Goal: Transaction & Acquisition: Register for event/course

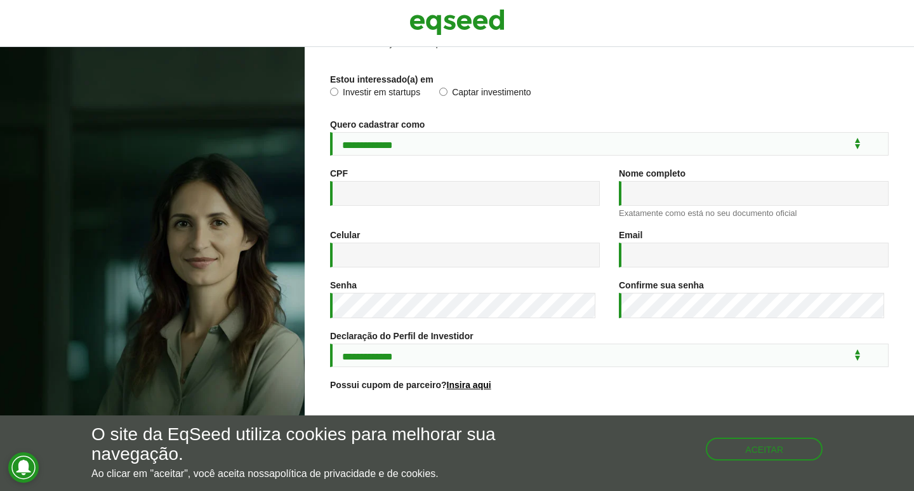
scroll to position [155, 0]
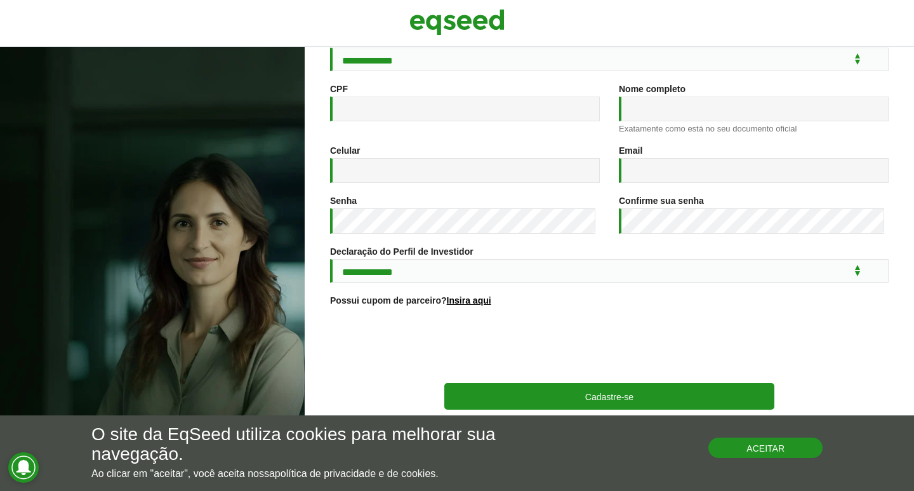
click at [762, 450] on button "Aceitar" at bounding box center [765, 447] width 114 height 20
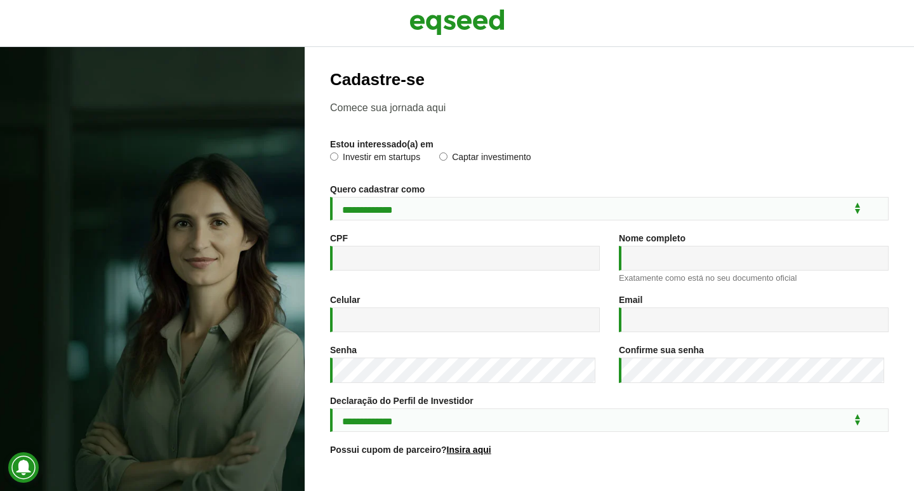
scroll to position [0, 0]
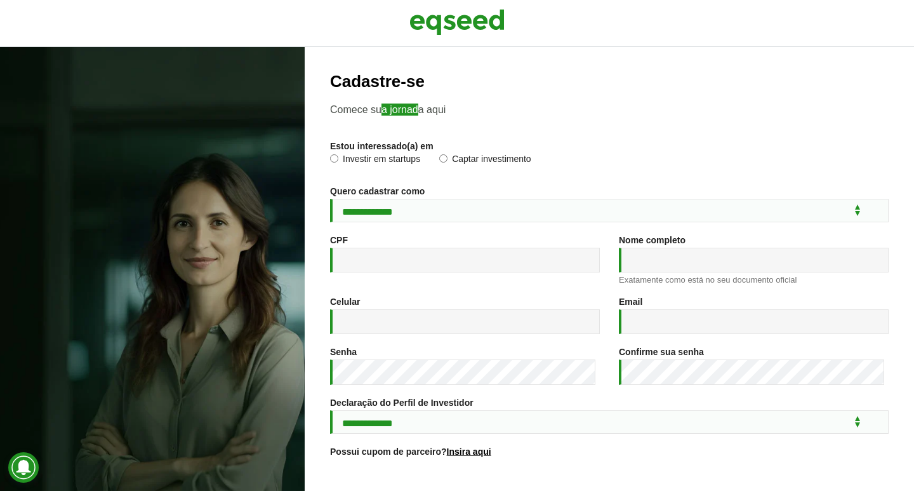
drag, startPoint x: 383, startPoint y: 104, endPoint x: 418, endPoint y: 109, distance: 35.9
click at [418, 109] on p "Comece sua jornada aqui" at bounding box center [609, 109] width 559 height 12
click at [386, 109] on p "Comece sua jornada aqui" at bounding box center [609, 109] width 559 height 12
click at [427, 213] on select "**********" at bounding box center [609, 210] width 559 height 23
click at [339, 156] on label "Investir em startups" at bounding box center [375, 160] width 90 height 13
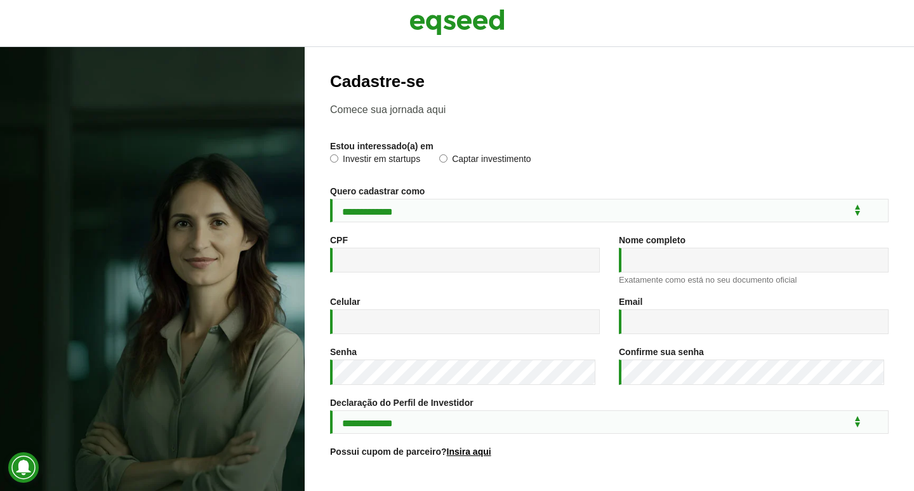
click at [371, 105] on p "Comece sua jornada aqui" at bounding box center [609, 109] width 559 height 12
click at [376, 205] on select "**********" at bounding box center [609, 210] width 559 height 23
select select "***"
click at [330, 199] on select "**********" at bounding box center [609, 210] width 559 height 23
click at [395, 256] on input "CPF *" at bounding box center [465, 260] width 270 height 25
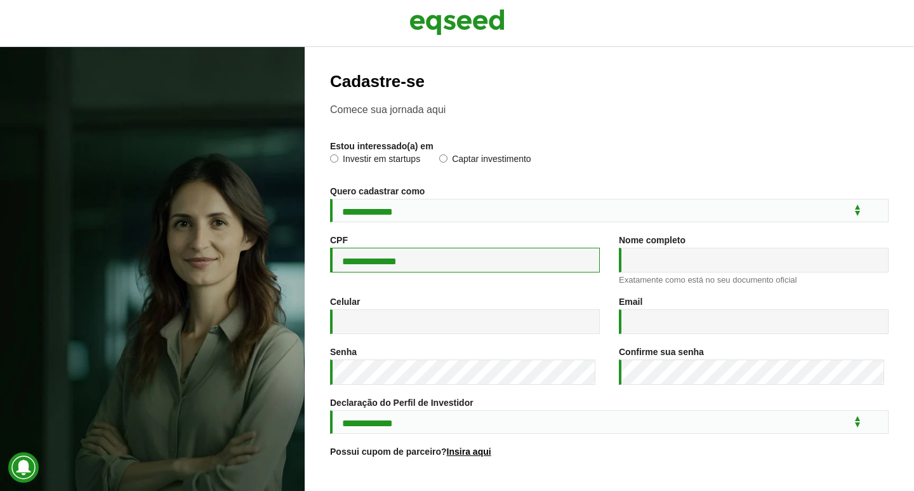
type input "**********"
click at [634, 263] on input "Nome completo *" at bounding box center [754, 260] width 270 height 25
type input "**********"
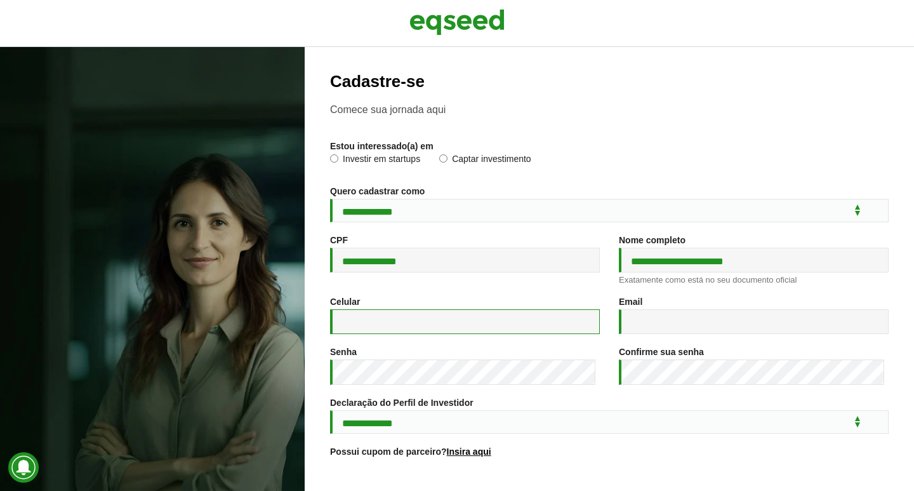
type input "**********"
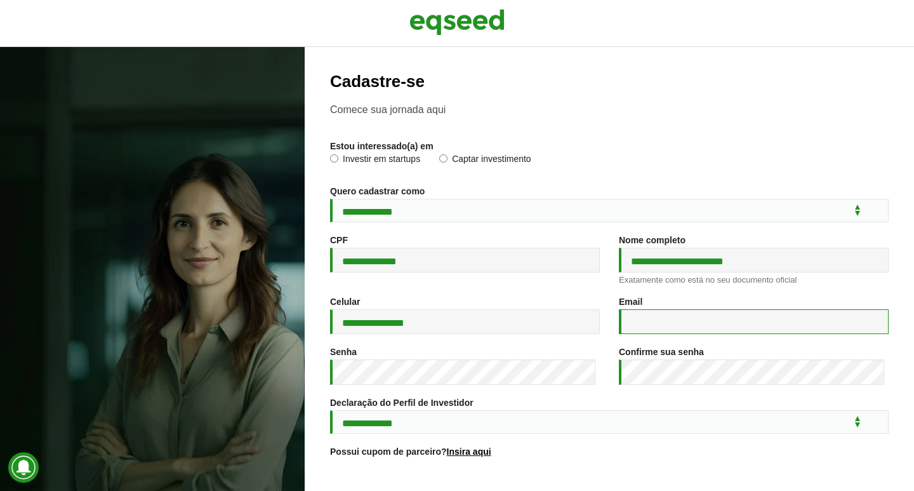
click at [670, 316] on input "Email *" at bounding box center [754, 321] width 270 height 25
type input "**********"
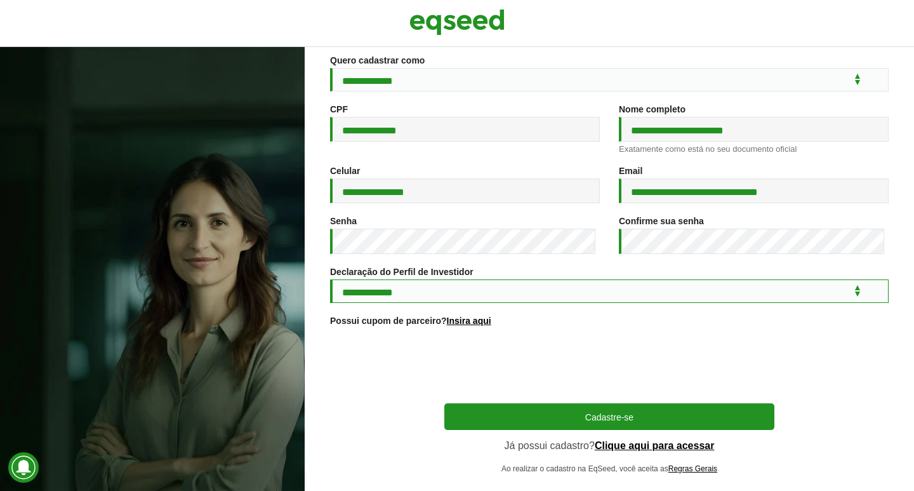
scroll to position [155, 0]
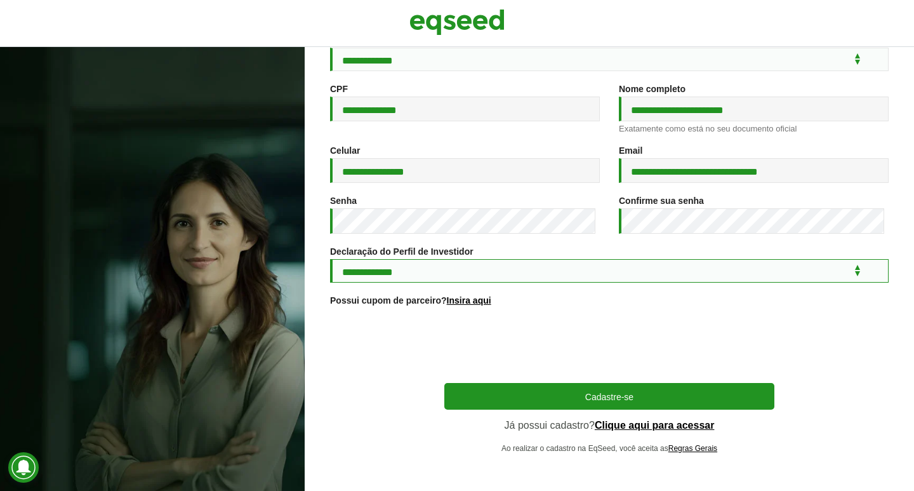
click at [401, 269] on select "**********" at bounding box center [609, 270] width 559 height 23
select select "***"
click at [330, 259] on select "**********" at bounding box center [609, 270] width 559 height 23
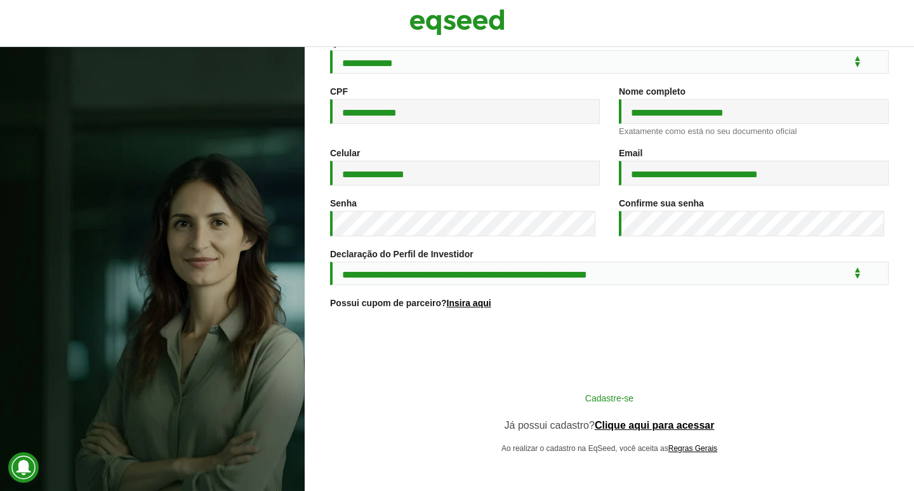
click at [656, 401] on button "Cadastre-se" at bounding box center [609, 397] width 330 height 24
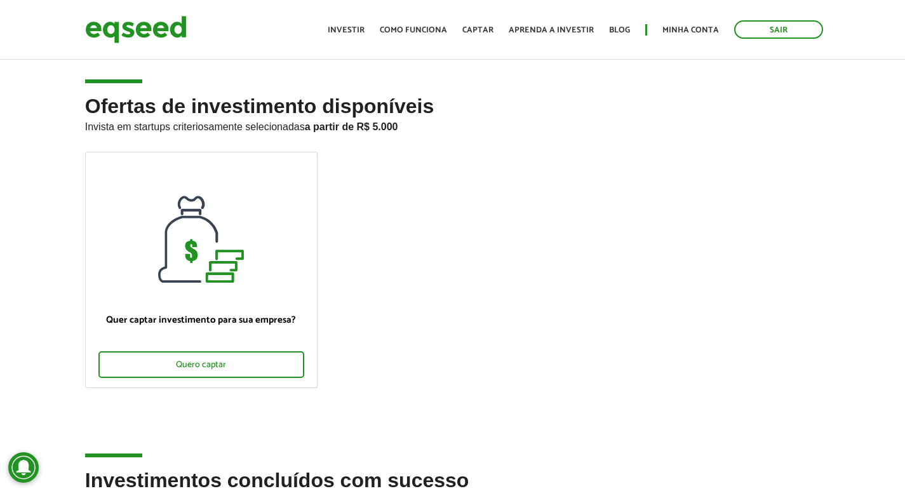
click at [499, 197] on ul "Quer captar investimento para sua empresa? Quero captar" at bounding box center [453, 281] width 754 height 258
click at [359, 26] on link "Investir" at bounding box center [346, 30] width 37 height 8
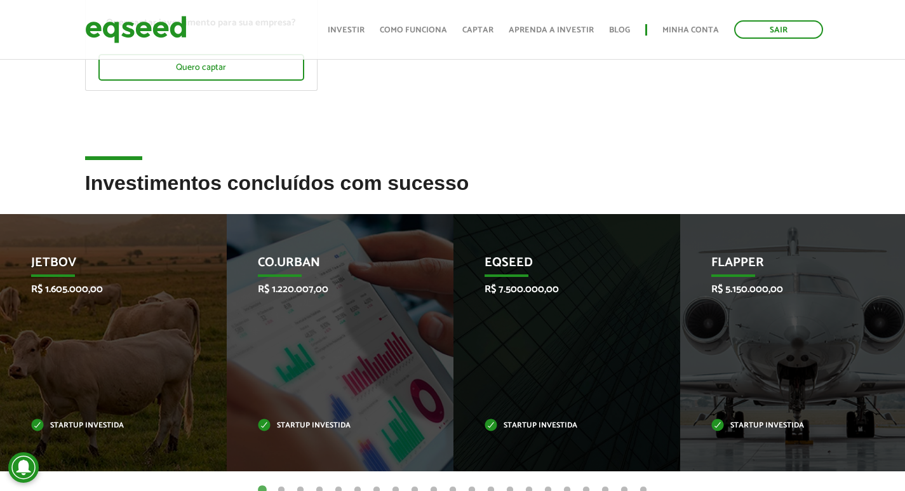
scroll to position [444, 0]
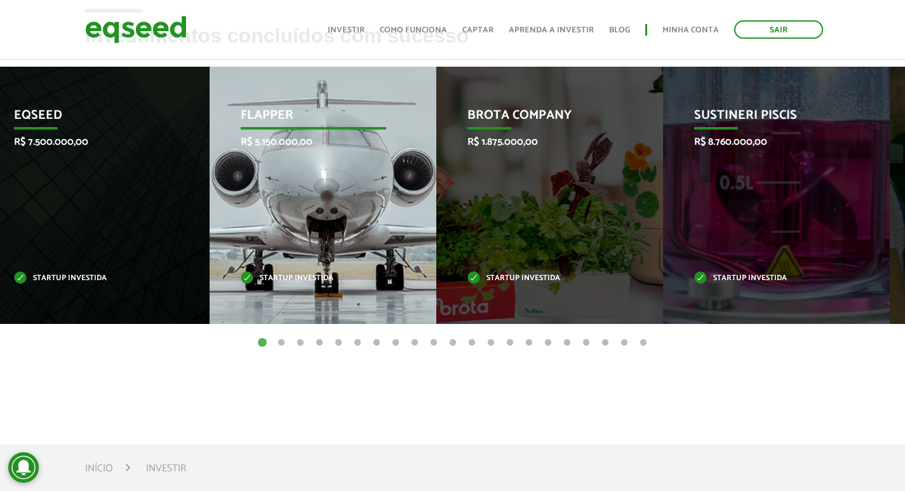
drag, startPoint x: 676, startPoint y: 201, endPoint x: 289, endPoint y: 211, distance: 387.4
click at [289, 211] on div "Flapper R$ 5.150.000,00 Startup investida" at bounding box center [313, 195] width 208 height 257
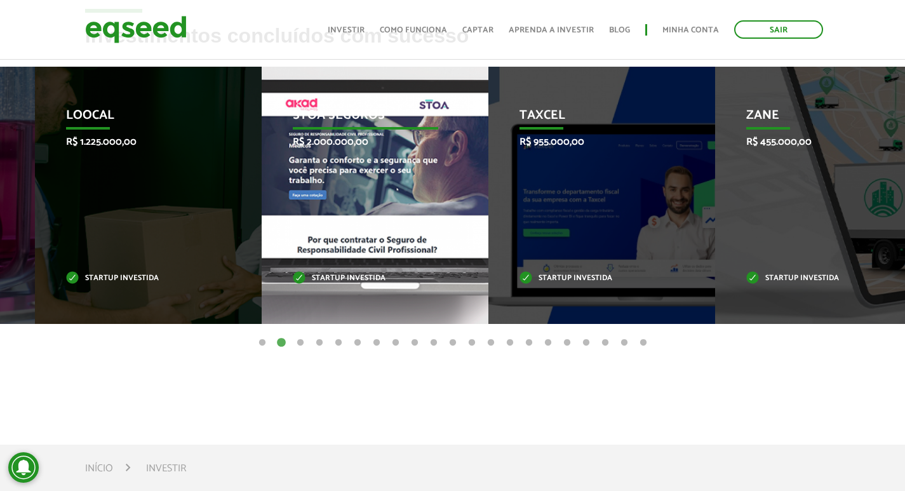
drag, startPoint x: 740, startPoint y: 163, endPoint x: 321, endPoint y: 169, distance: 418.4
click at [321, 169] on div "STOA Seguros R$ 2.000.000,00 Startup investida" at bounding box center [366, 195] width 208 height 257
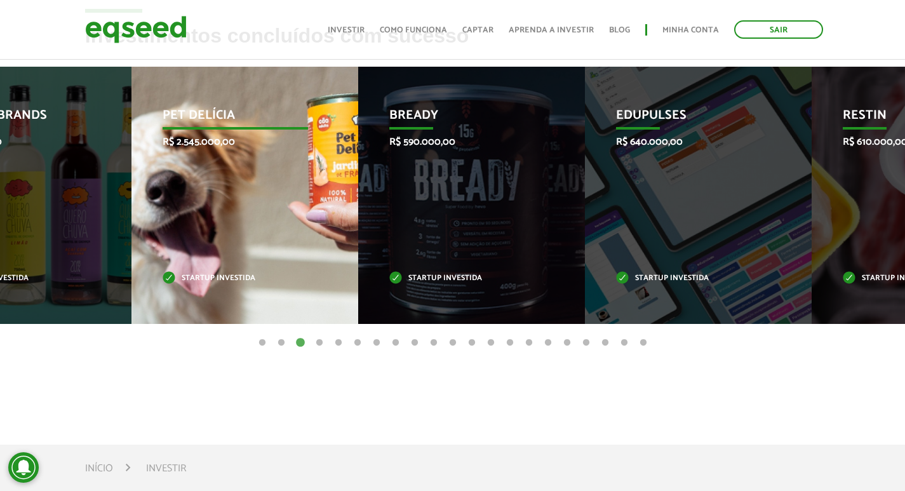
drag, startPoint x: 853, startPoint y: 187, endPoint x: 274, endPoint y: 218, distance: 579.2
click at [274, 218] on div "Pet Delícia R$ 2.545.000,00 Startup investida" at bounding box center [235, 195] width 208 height 257
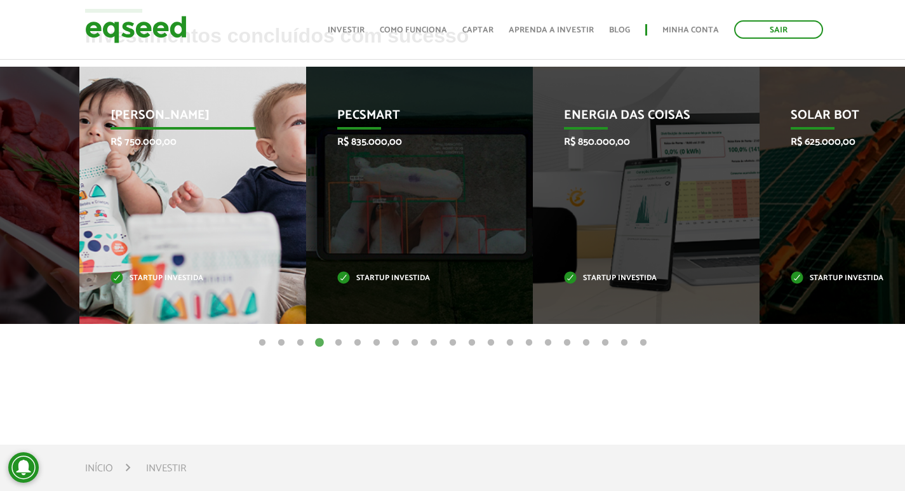
drag, startPoint x: 810, startPoint y: 170, endPoint x: 209, endPoint y: 189, distance: 600.8
click at [209, 189] on div "Jornada Mima R$ 750.000,00 Startup investida" at bounding box center [183, 195] width 208 height 257
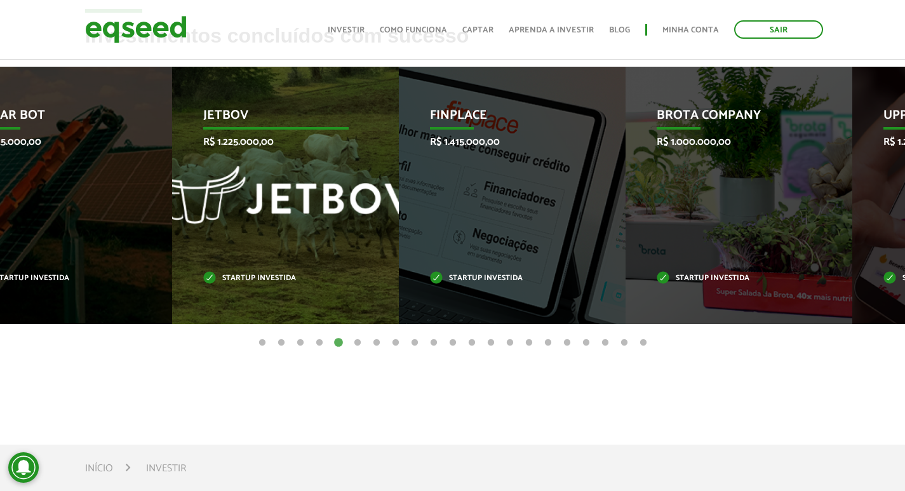
drag, startPoint x: 783, startPoint y: 173, endPoint x: 275, endPoint y: 204, distance: 508.8
click at [275, 204] on div "JetBov R$ 1.225.000,00 Startup investida" at bounding box center [276, 195] width 208 height 257
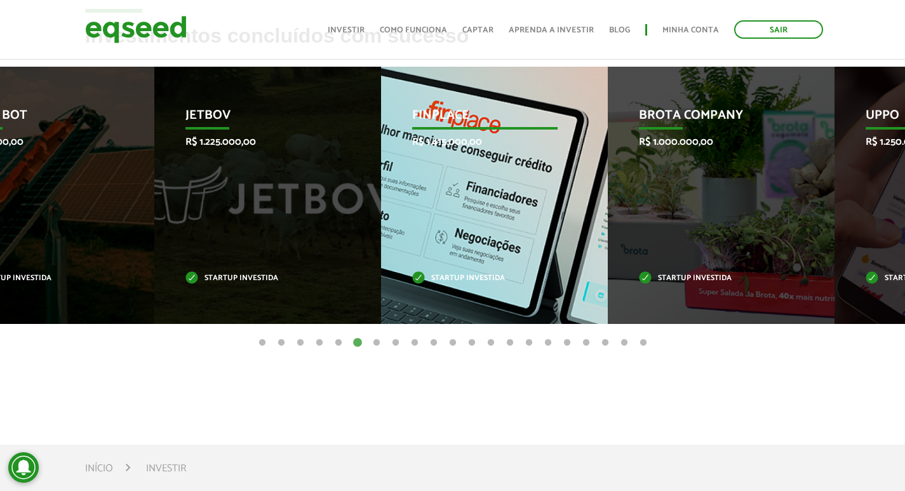
drag, startPoint x: 197, startPoint y: 216, endPoint x: 533, endPoint y: 207, distance: 335.9
click at [533, 207] on div "Finplace R$ 1.415.000,00 Startup investida" at bounding box center [485, 195] width 208 height 257
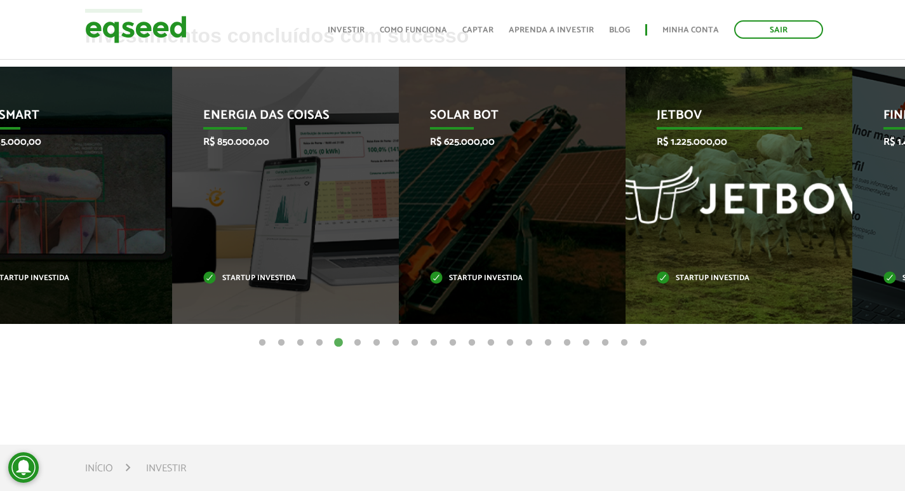
drag, startPoint x: 722, startPoint y: 171, endPoint x: 363, endPoint y: 187, distance: 359.0
click at [625, 185] on div "JetBov R$ 1.225.000,00 Startup investida" at bounding box center [729, 195] width 208 height 257
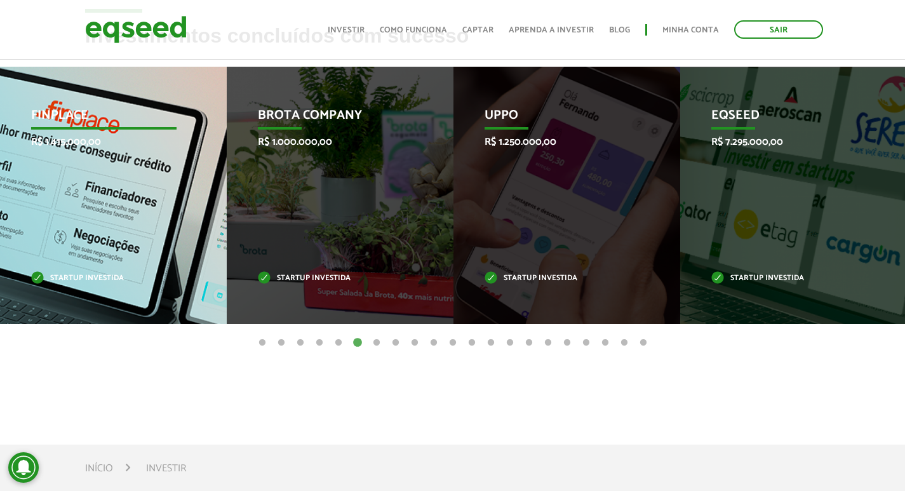
click at [121, 182] on div "Finplace R$ 1.415.000,00 Startup investida" at bounding box center [104, 195] width 208 height 257
click at [90, 218] on div "Finplace R$ 1.415.000,00 Startup investida" at bounding box center [104, 195] width 208 height 257
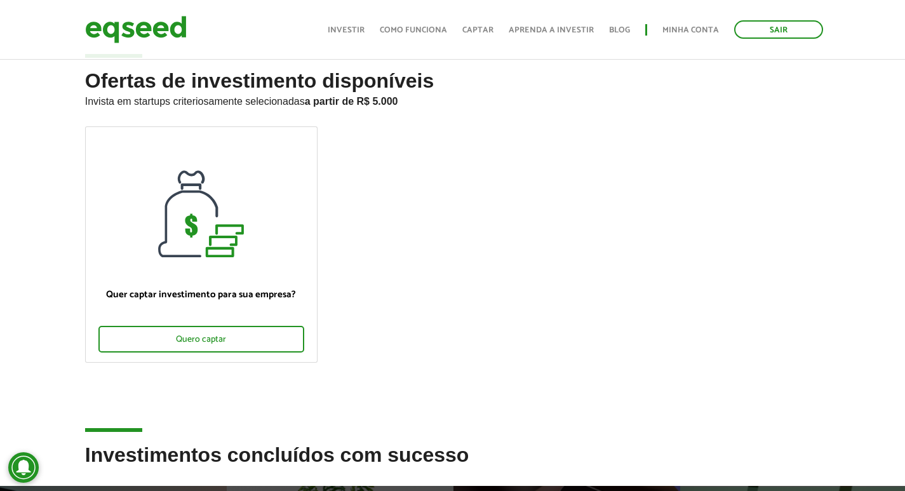
scroll to position [0, 0]
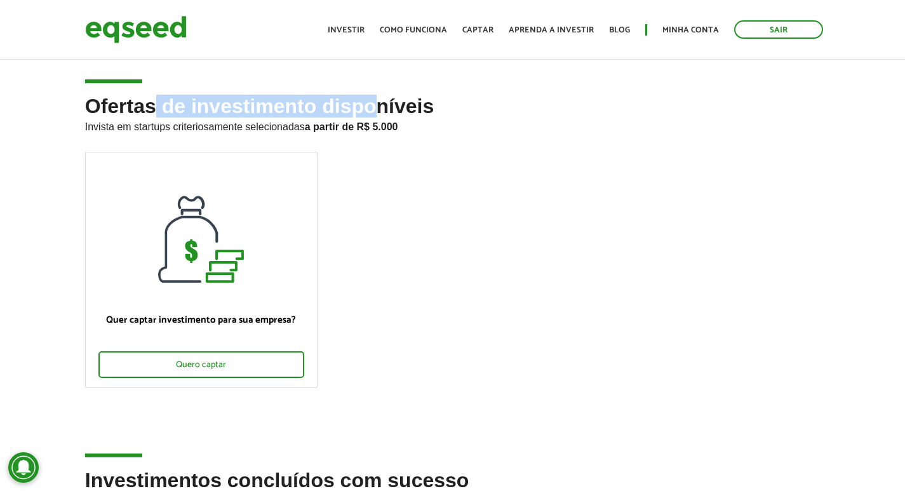
drag, startPoint x: 152, startPoint y: 110, endPoint x: 377, endPoint y: 105, distance: 224.8
click at [377, 105] on h2 "Ofertas de investimento disponíveis Invista em startups criteriosamente selecio…" at bounding box center [452, 123] width 735 height 56
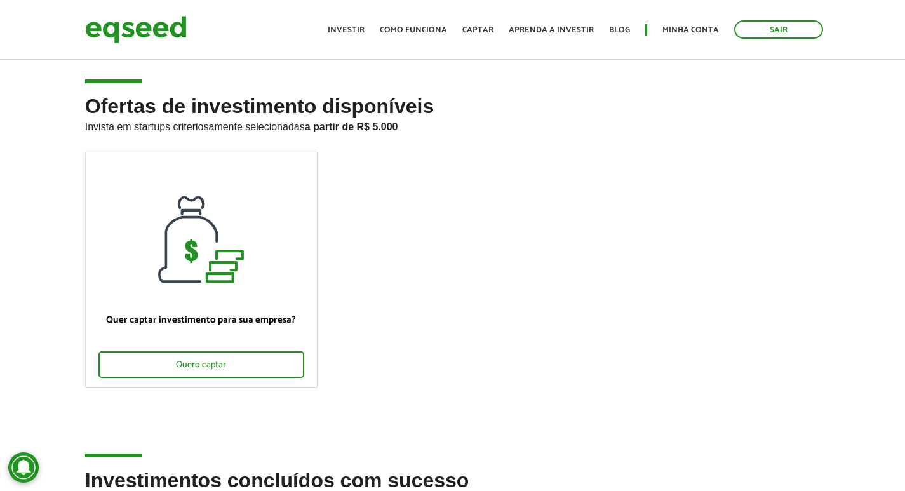
click at [144, 127] on p "Invista em startups criteriosamente selecionadas a partir de R$ 5.000" at bounding box center [452, 124] width 735 height 15
drag, startPoint x: 174, startPoint y: 125, endPoint x: 324, endPoint y: 99, distance: 152.7
click at [303, 126] on p "Invista em startups criteriosamente selecionadas a partir de R$ 5.000" at bounding box center [452, 124] width 735 height 15
click at [324, 98] on h2 "Ofertas de investimento disponíveis Invista em startups criteriosamente selecio…" at bounding box center [452, 123] width 735 height 56
drag, startPoint x: 172, startPoint y: 117, endPoint x: 206, endPoint y: 105, distance: 36.6
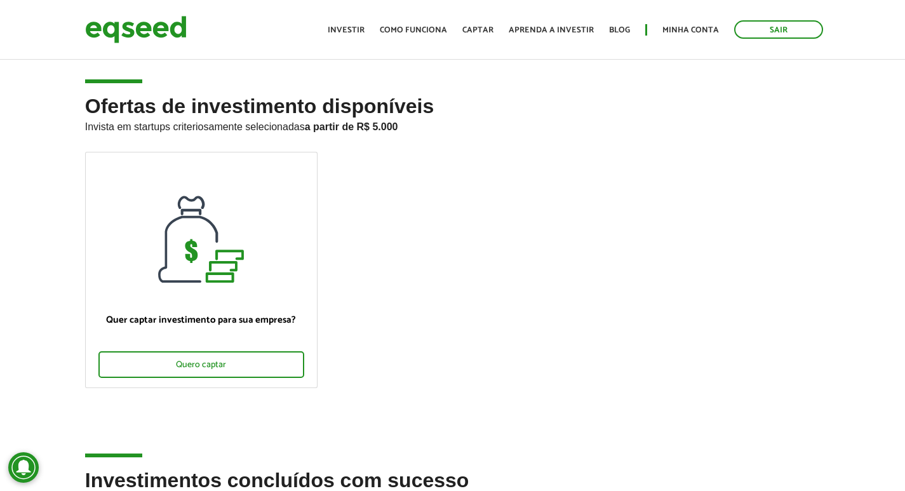
click at [173, 117] on h2 "Ofertas de investimento disponíveis Invista em startups criteriosamente selecio…" at bounding box center [452, 123] width 735 height 56
click at [230, 106] on h2 "Ofertas de investimento disponíveis Invista em startups criteriosamente selecio…" at bounding box center [452, 123] width 735 height 56
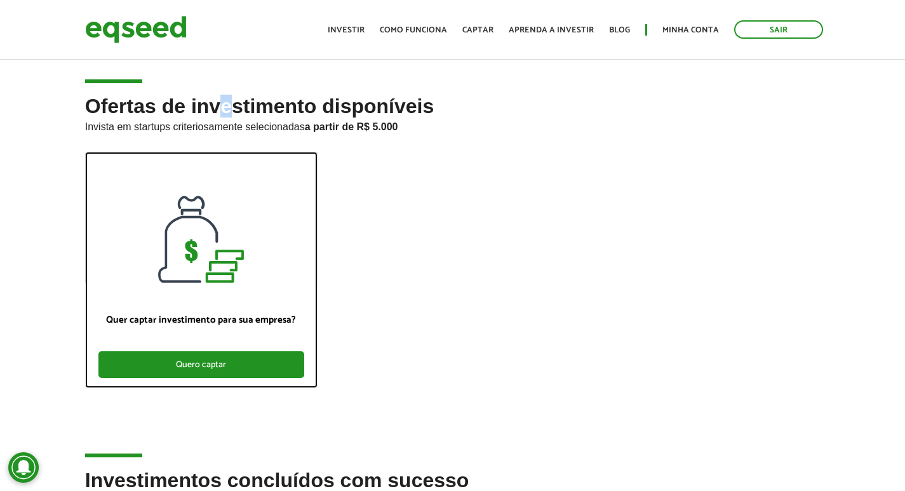
click at [198, 370] on div "Quero captar" at bounding box center [201, 364] width 206 height 27
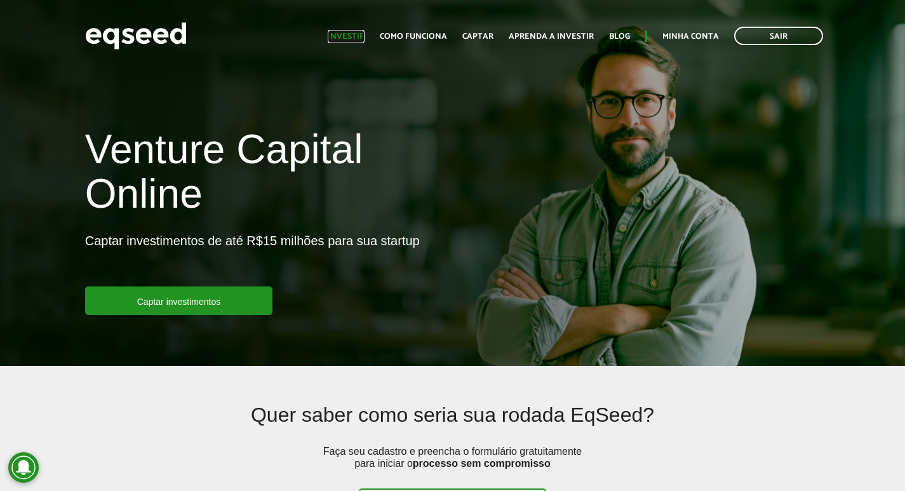
click at [343, 39] on link "Investir" at bounding box center [346, 36] width 37 height 8
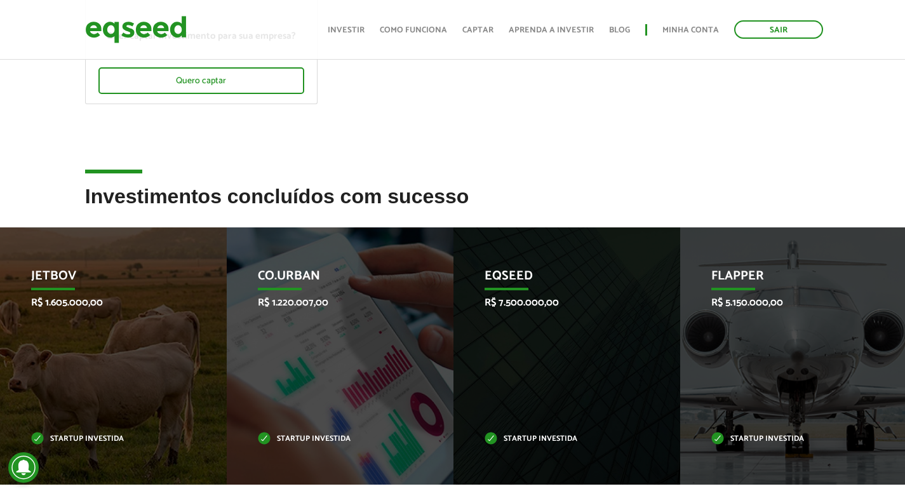
scroll to position [381, 0]
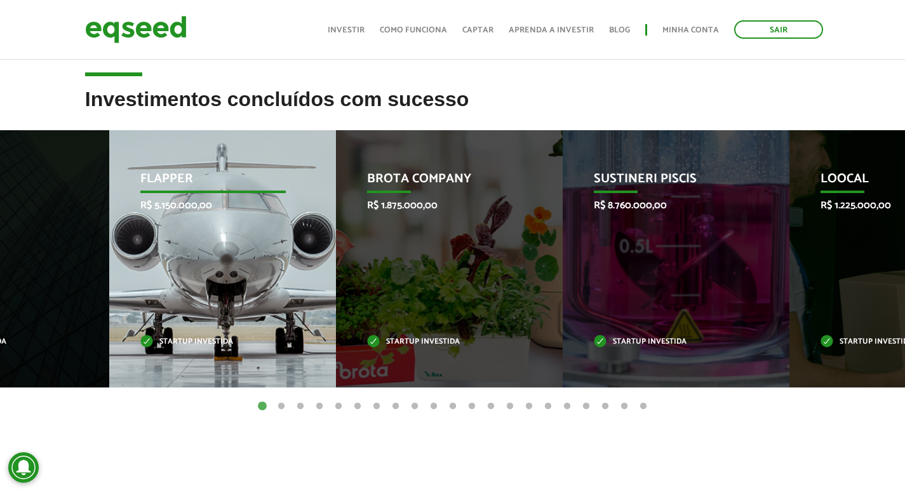
drag, startPoint x: 768, startPoint y: 254, endPoint x: 163, endPoint y: 254, distance: 605.6
click at [163, 254] on div "Flapper R$ 5.150.000,00 Startup investida" at bounding box center [213, 258] width 208 height 257
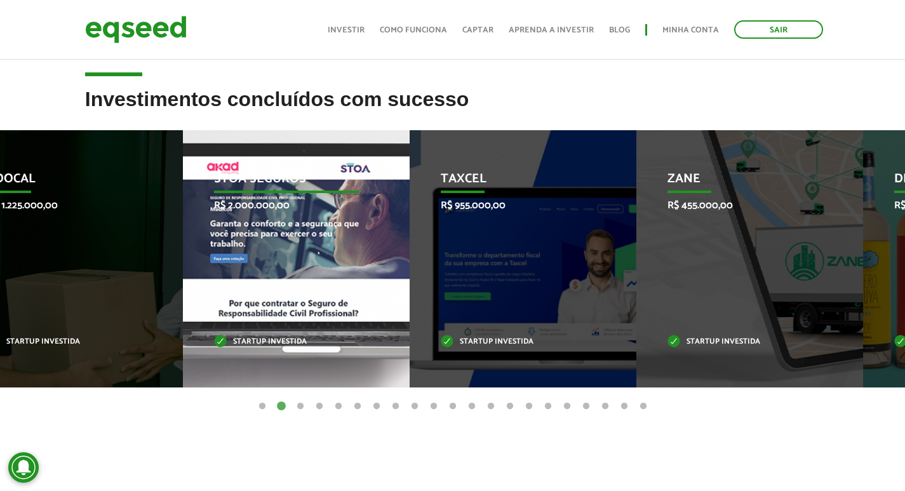
drag, startPoint x: 272, startPoint y: 241, endPoint x: 244, endPoint y: 236, distance: 28.4
click at [244, 236] on div "STOA Seguros R$ 2.000.000,00 Startup investida" at bounding box center [287, 258] width 208 height 257
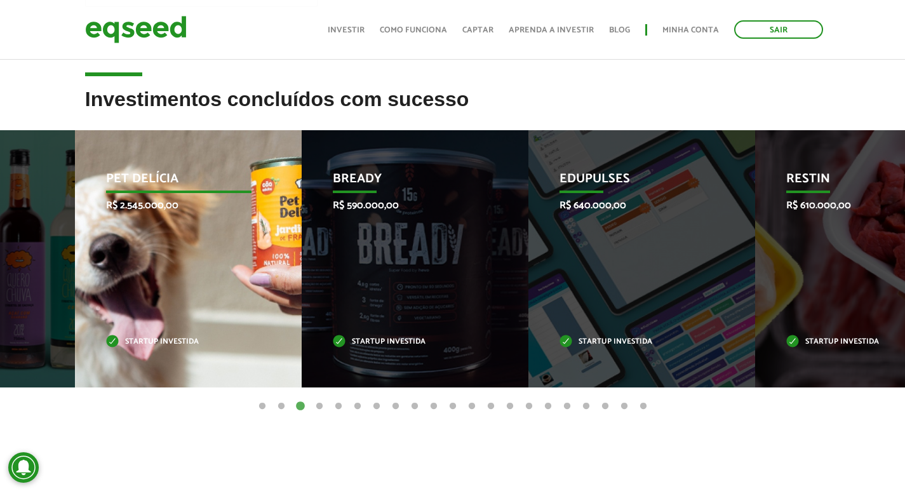
drag, startPoint x: 750, startPoint y: 237, endPoint x: 85, endPoint y: 239, distance: 664.7
click at [92, 238] on div "Pet Delícia R$ 2.545.000,00 Startup investida" at bounding box center [179, 258] width 208 height 257
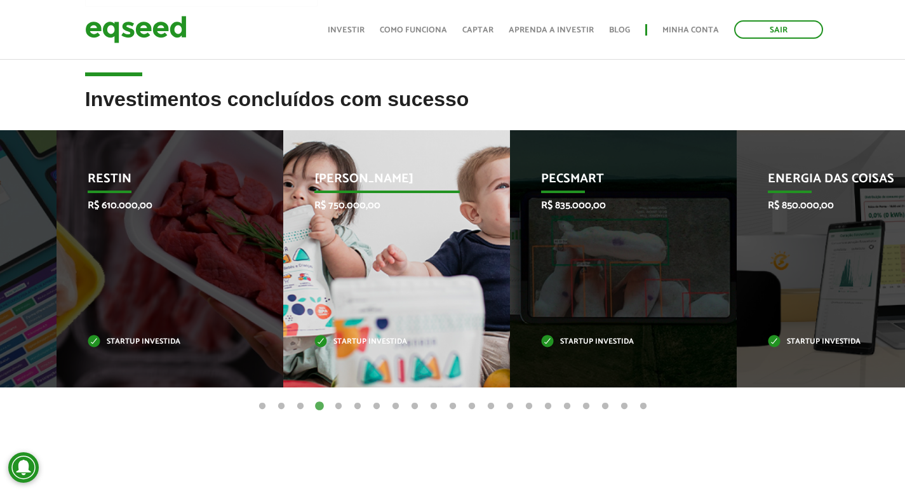
drag, startPoint x: 740, startPoint y: 215, endPoint x: 190, endPoint y: 213, distance: 550.4
click at [283, 213] on div "Jornada Mima R$ 750.000,00 Startup investida" at bounding box center [387, 258] width 208 height 257
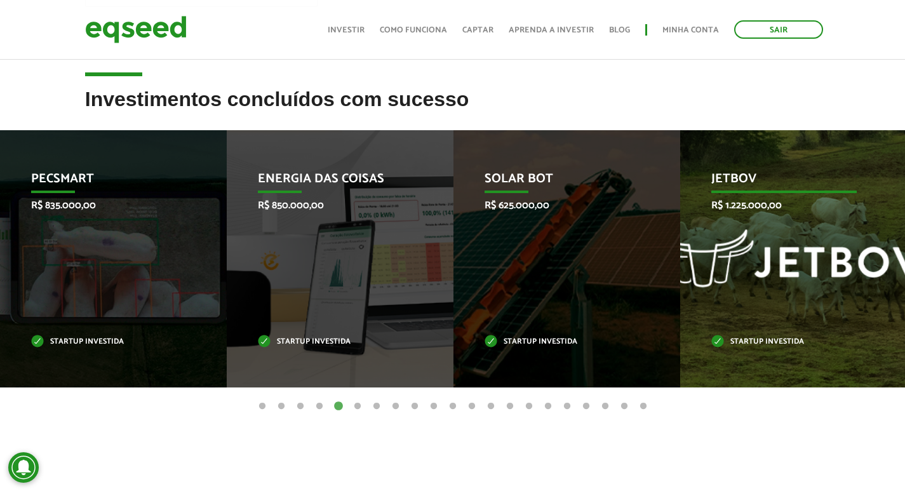
click at [680, 244] on div "JetBov R$ 1.225.000,00 Startup investida" at bounding box center [784, 258] width 208 height 257
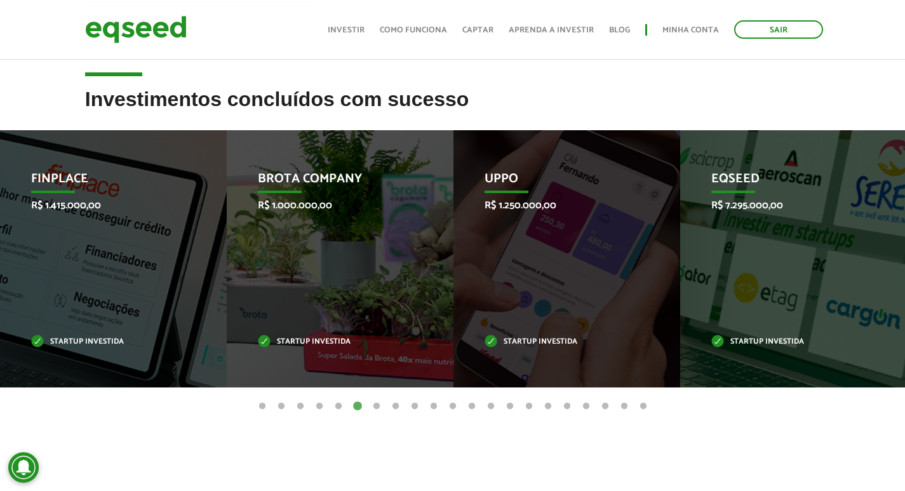
click at [377, 405] on button "7" at bounding box center [376, 406] width 13 height 13
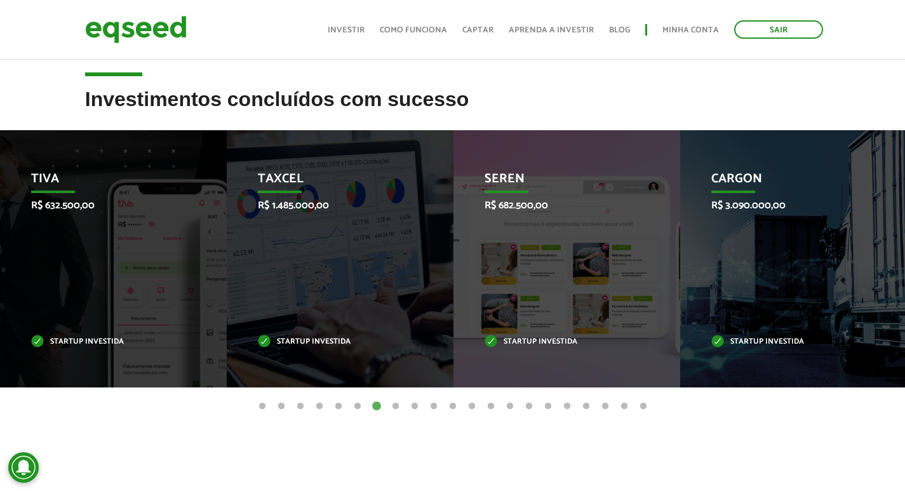
click at [395, 406] on button "8" at bounding box center [395, 406] width 13 height 13
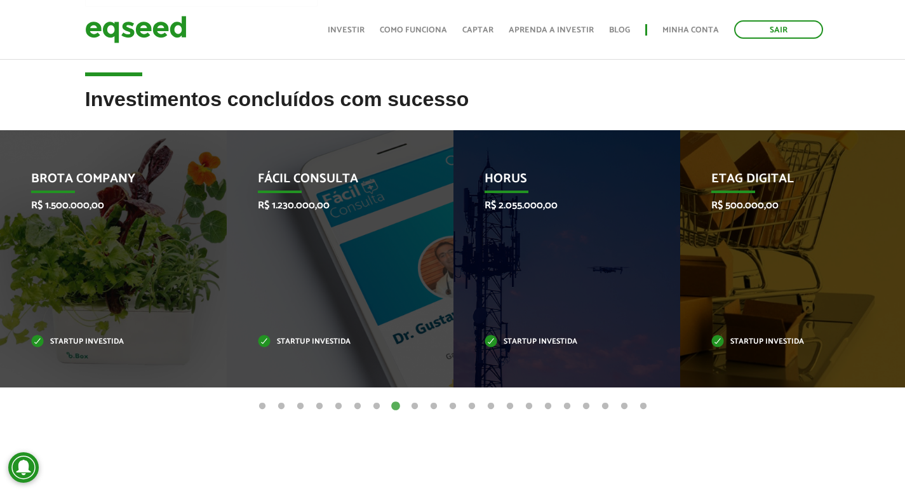
click at [416, 407] on button "9" at bounding box center [414, 406] width 13 height 13
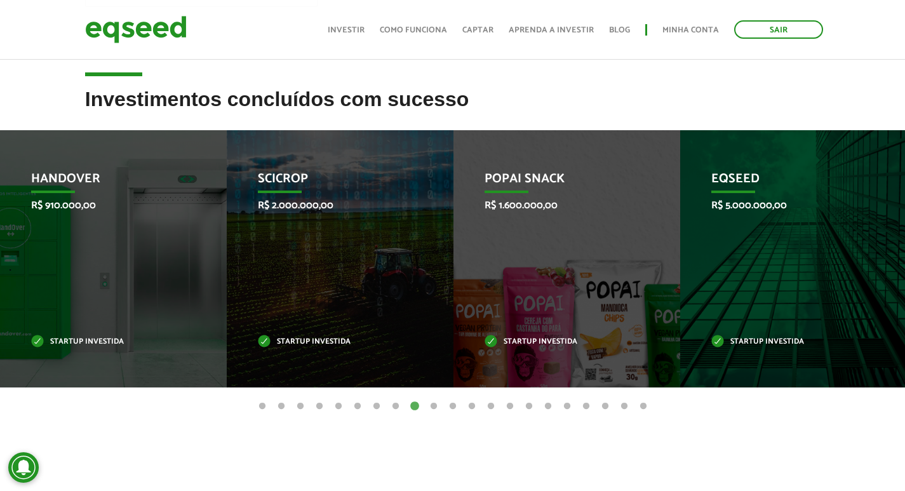
click at [435, 406] on button "10" at bounding box center [433, 406] width 13 height 13
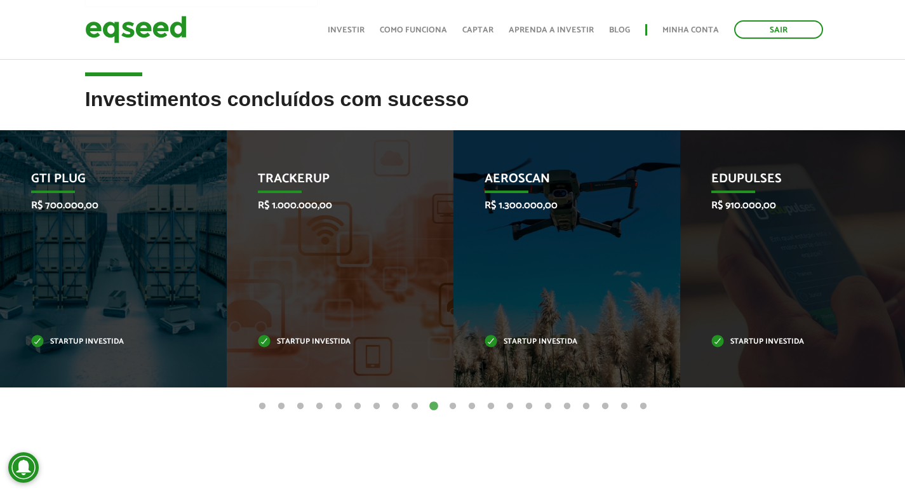
click at [455, 407] on button "11" at bounding box center [452, 406] width 13 height 13
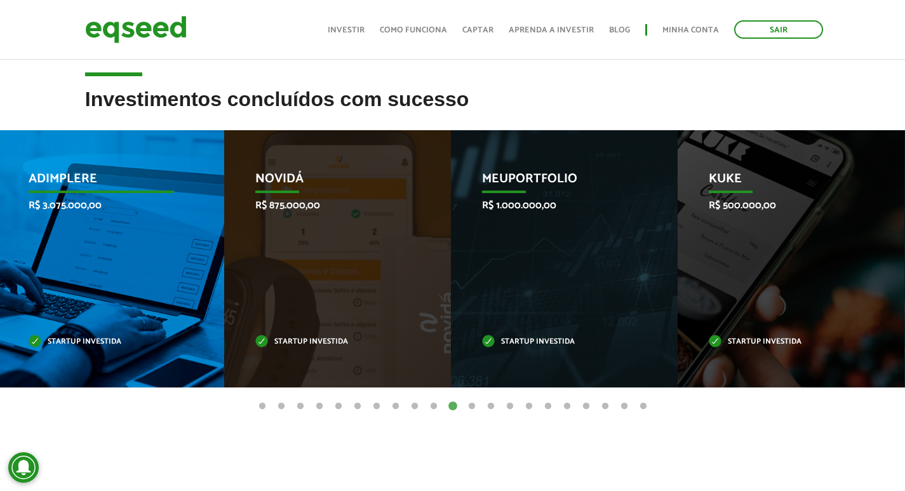
drag, startPoint x: 835, startPoint y: 230, endPoint x: 40, endPoint y: 249, distance: 795.0
click at [40, 249] on div "Adimplere R$ 3.075.000,00 Startup investida" at bounding box center [101, 258] width 208 height 257
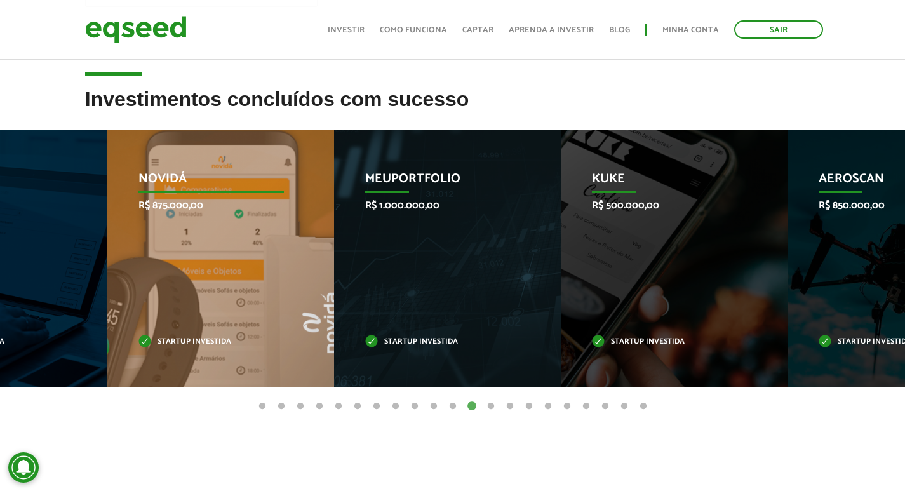
drag, startPoint x: 72, startPoint y: 274, endPoint x: 488, endPoint y: 279, distance: 415.8
click at [315, 276] on div "Novidá R$ 875.000,00 Startup investida" at bounding box center [211, 258] width 208 height 257
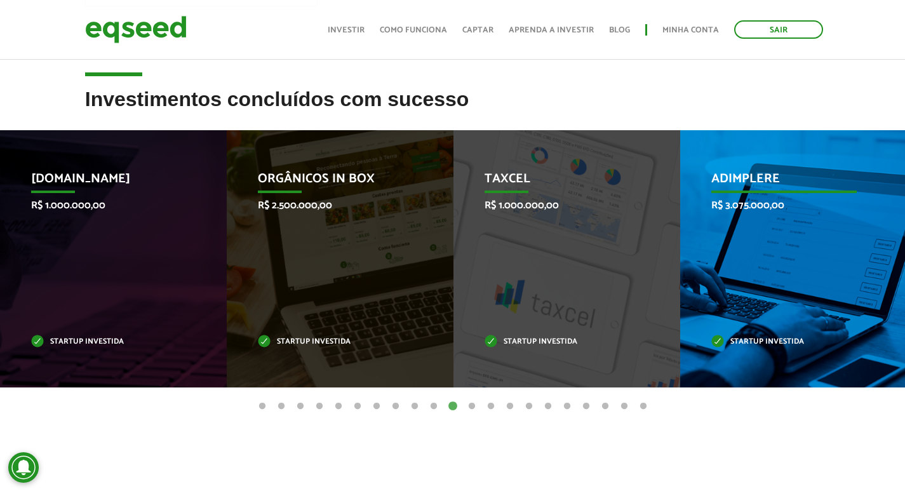
click at [749, 229] on div "Adimplere R$ 3.075.000,00 Startup investida" at bounding box center [784, 258] width 208 height 257
click at [752, 171] on p "Adimplere" at bounding box center [783, 182] width 145 height 22
click at [748, 182] on p "Adimplere" at bounding box center [783, 182] width 145 height 22
click at [750, 236] on div "Adimplere R$ 3.075.000,00 Startup investida" at bounding box center [784, 258] width 208 height 257
click at [757, 194] on div "Adimplere R$ 3.075.000,00 Startup investida" at bounding box center [784, 258] width 208 height 257
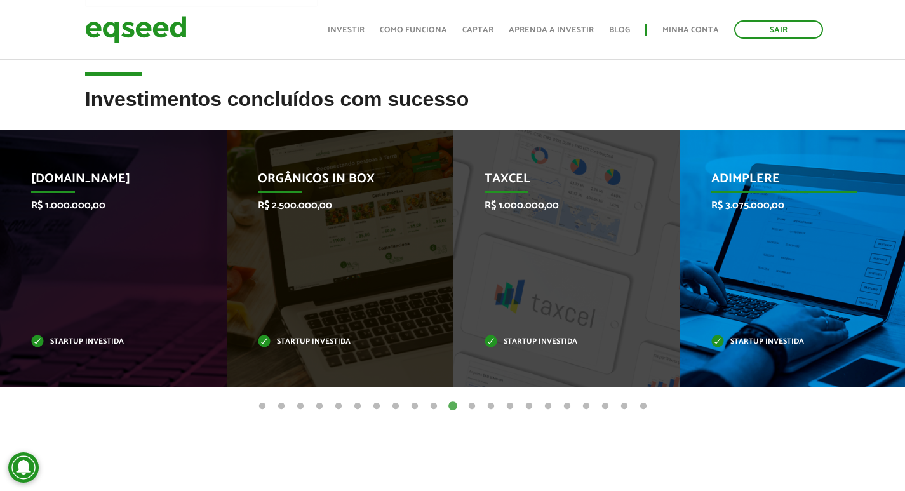
click at [756, 224] on div "Adimplere R$ 3.075.000,00 Startup investida" at bounding box center [784, 258] width 208 height 257
click at [753, 184] on p "Adimplere" at bounding box center [783, 182] width 145 height 22
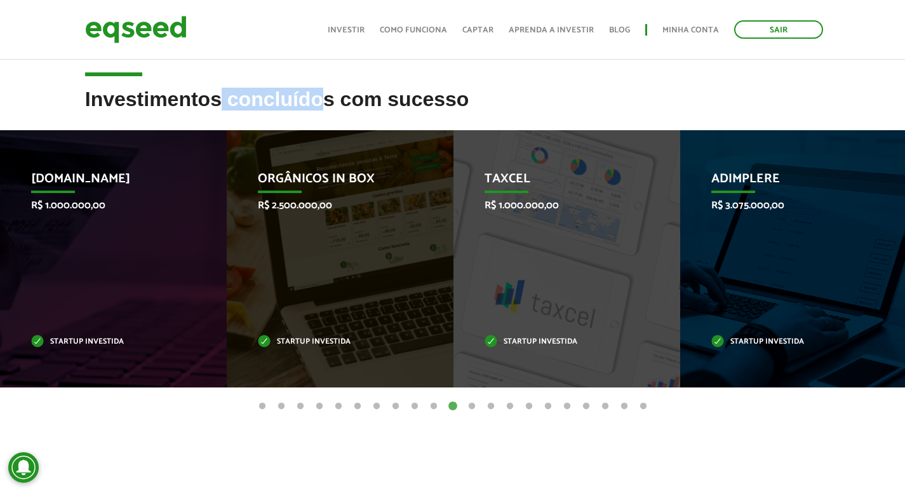
drag, startPoint x: 223, startPoint y: 102, endPoint x: 425, endPoint y: 105, distance: 201.9
click at [324, 103] on h2 "Investimentos concluídos com sucesso" at bounding box center [452, 108] width 735 height 41
drag, startPoint x: 425, startPoint y: 105, endPoint x: 352, endPoint y: 105, distance: 73.0
click at [352, 105] on h2 "Investimentos concluídos com sucesso" at bounding box center [452, 108] width 735 height 41
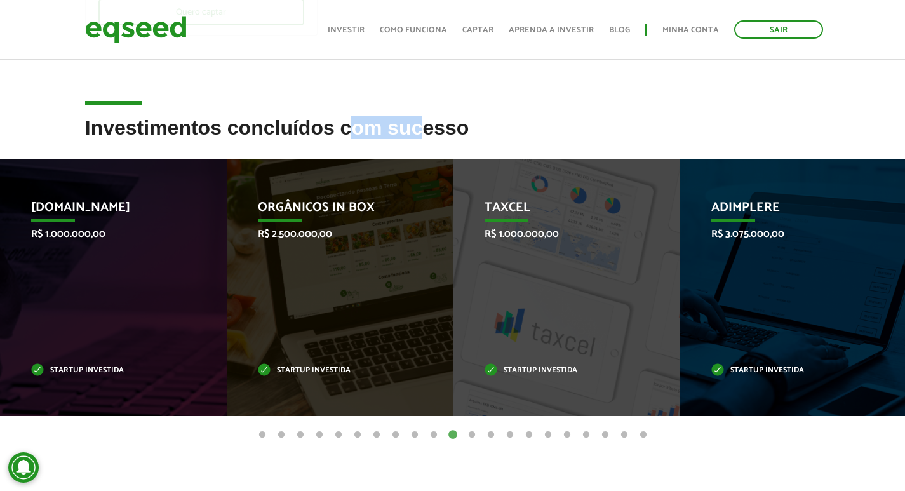
scroll to position [254, 0]
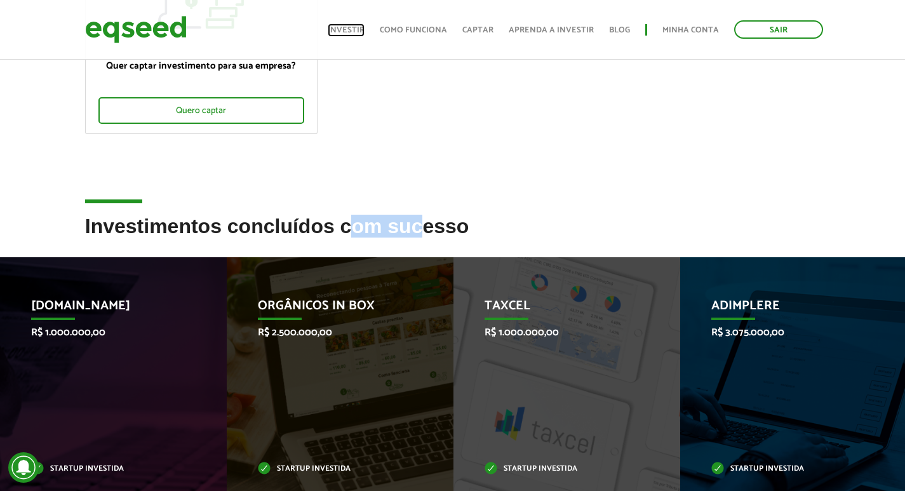
click at [346, 31] on link "Investir" at bounding box center [346, 30] width 37 height 8
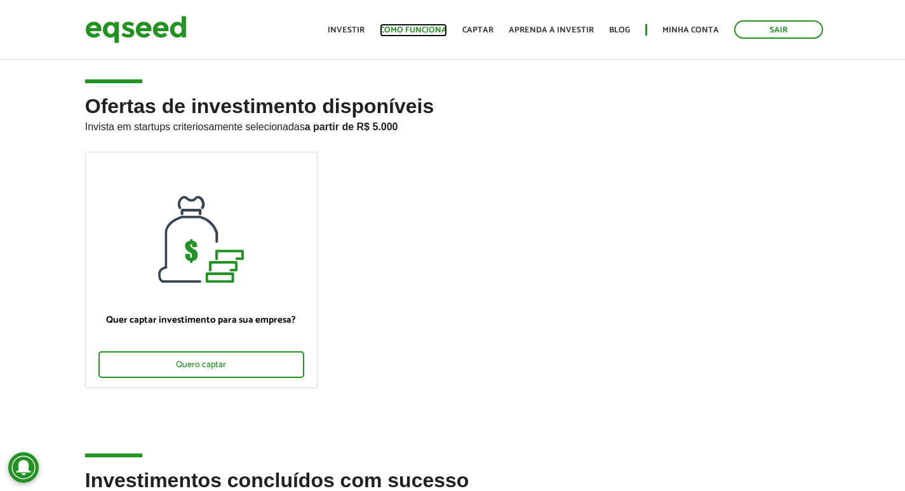
click at [406, 27] on link "Como funciona" at bounding box center [413, 30] width 67 height 8
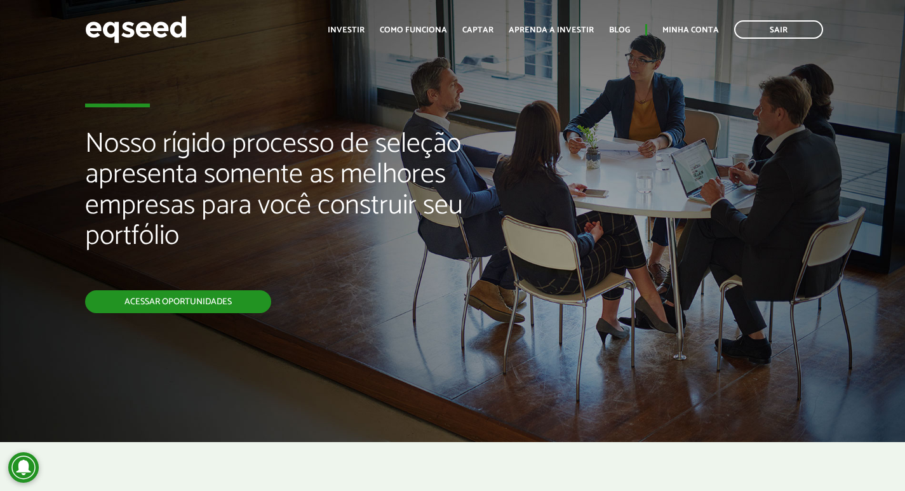
click at [168, 298] on link "Acessar oportunidades" at bounding box center [178, 301] width 186 height 23
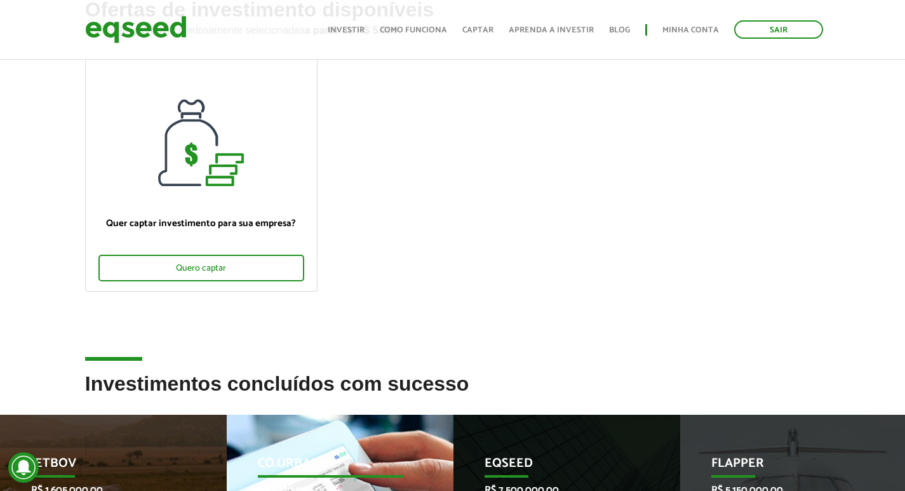
scroll to position [254, 0]
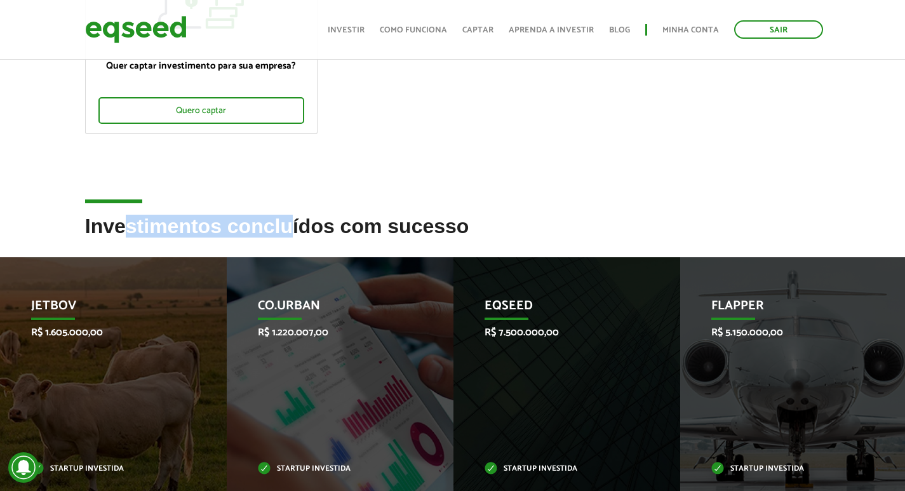
drag, startPoint x: 131, startPoint y: 218, endPoint x: 401, endPoint y: 226, distance: 269.9
click at [296, 225] on h2 "Investimentos concluídos com sucesso" at bounding box center [452, 235] width 735 height 41
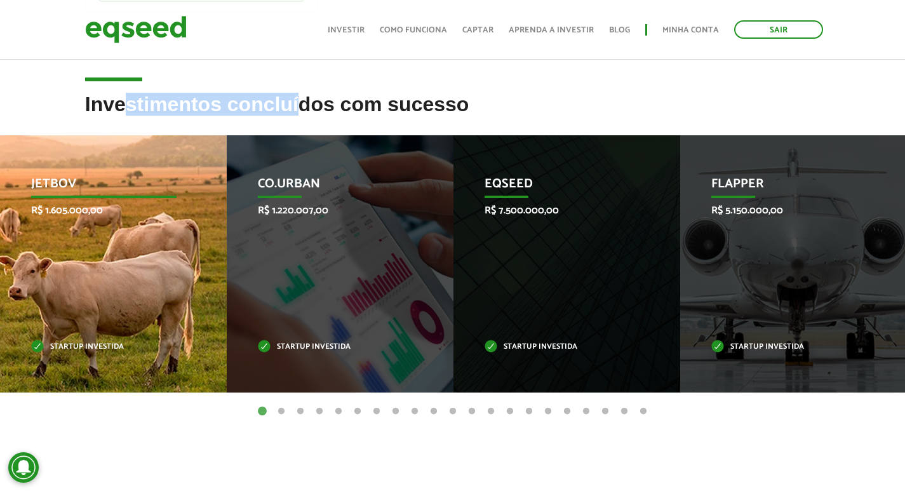
scroll to position [381, 0]
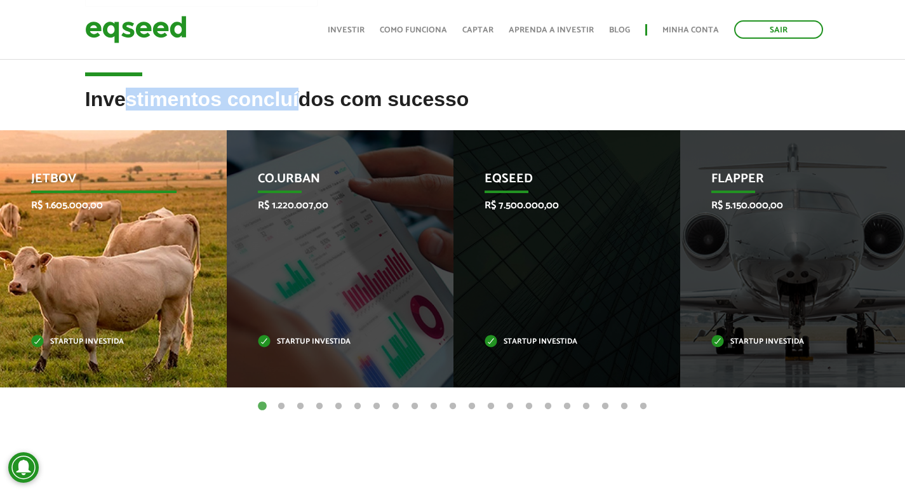
click at [62, 180] on p "JetBov" at bounding box center [103, 182] width 145 height 22
drag, startPoint x: 65, startPoint y: 196, endPoint x: 116, endPoint y: 196, distance: 50.8
click at [65, 199] on p "R$ 1.605.000,00" at bounding box center [103, 205] width 145 height 12
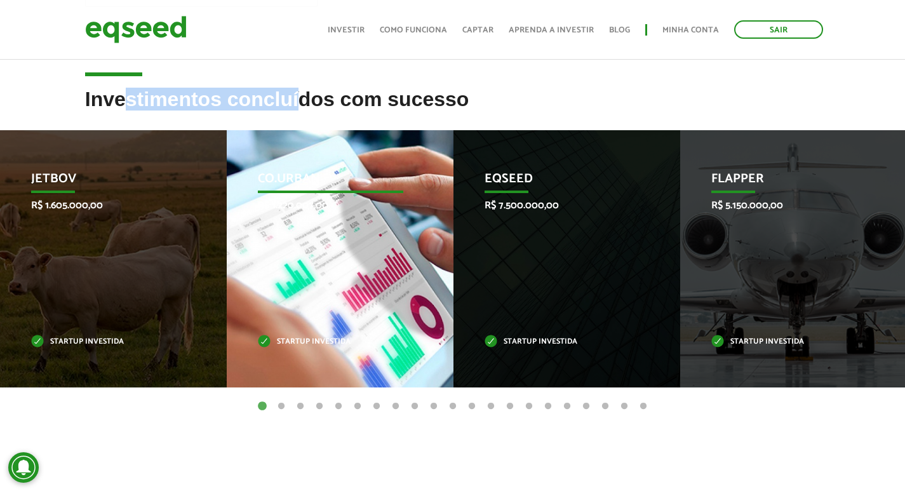
click at [294, 187] on p "Co.Urban" at bounding box center [330, 182] width 145 height 22
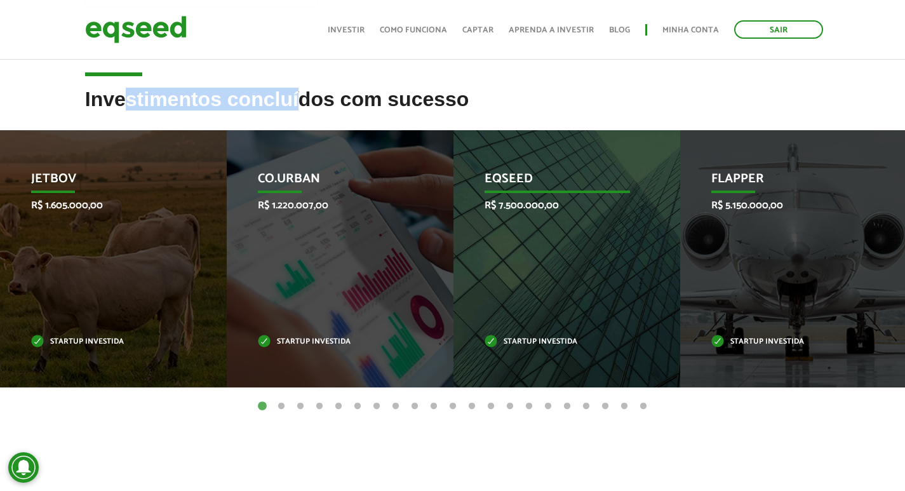
click at [529, 204] on p "R$ 7.500.000,00" at bounding box center [556, 205] width 145 height 12
click at [515, 180] on p "EqSeed" at bounding box center [556, 182] width 145 height 22
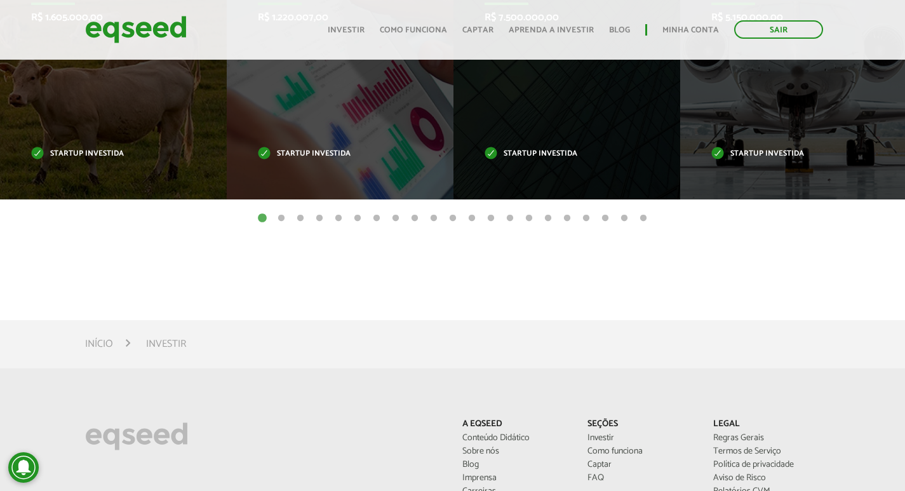
scroll to position [571, 0]
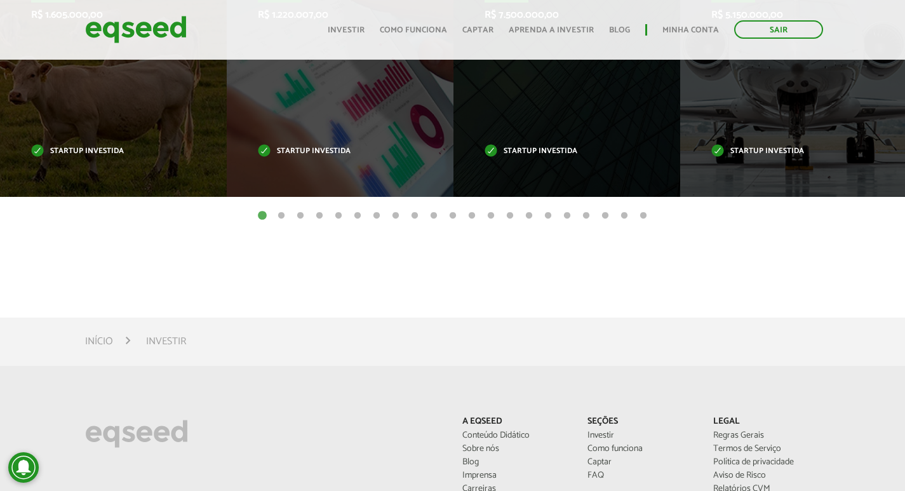
click at [165, 344] on li "Investir" at bounding box center [166, 341] width 40 height 17
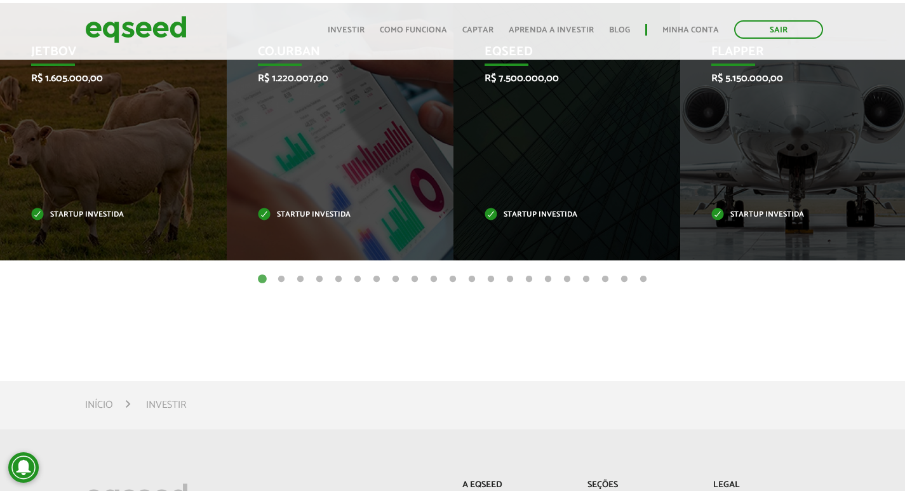
scroll to position [190, 0]
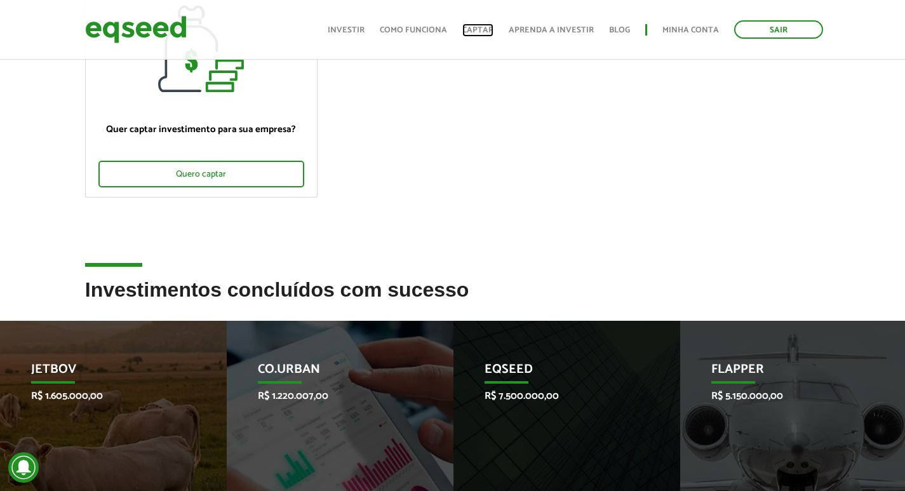
click at [469, 34] on link "Captar" at bounding box center [477, 30] width 31 height 8
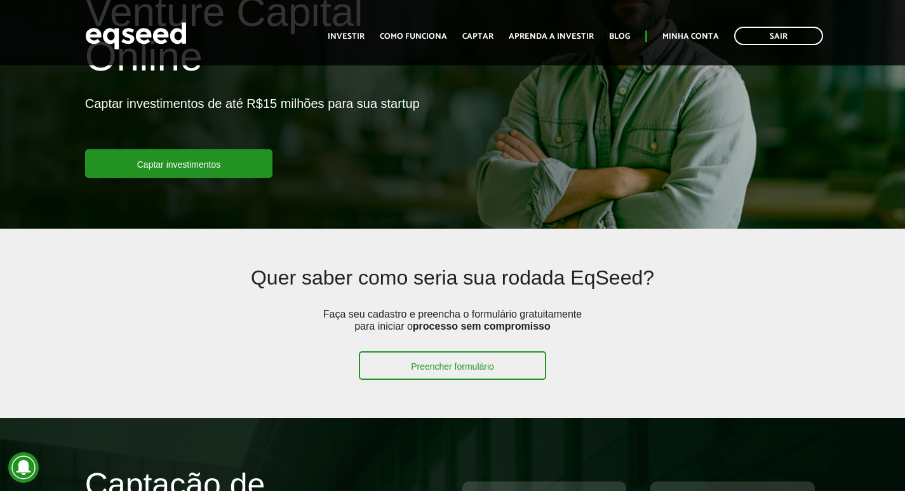
scroll to position [127, 0]
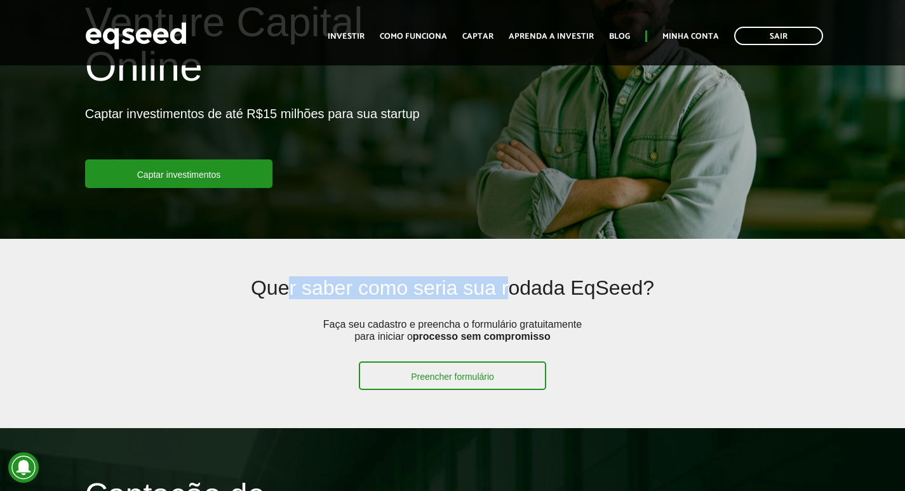
drag, startPoint x: 292, startPoint y: 284, endPoint x: 530, endPoint y: 302, distance: 238.7
click at [519, 302] on h2 "Quer saber como seria sua rodada EqSeed?" at bounding box center [453, 297] width 584 height 41
click at [571, 298] on h2 "Quer saber como seria sua rodada EqSeed?" at bounding box center [453, 297] width 584 height 41
drag, startPoint x: 397, startPoint y: 280, endPoint x: 416, endPoint y: 281, distance: 19.1
click at [405, 280] on h2 "Quer saber como seria sua rodada EqSeed?" at bounding box center [453, 297] width 584 height 41
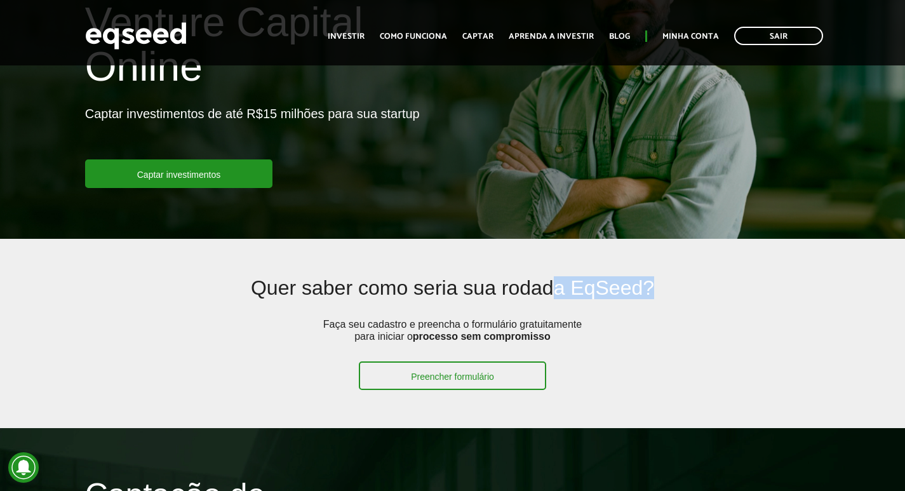
drag, startPoint x: 698, startPoint y: 287, endPoint x: 747, endPoint y: 287, distance: 48.9
click at [747, 287] on div "Quer saber como seria sua rodada EqSeed? Faça seu cadastro e preencha o formulá…" at bounding box center [452, 334] width 603 height 114
click at [414, 279] on h2 "Quer saber como seria sua rodada EqSeed?" at bounding box center [453, 297] width 584 height 41
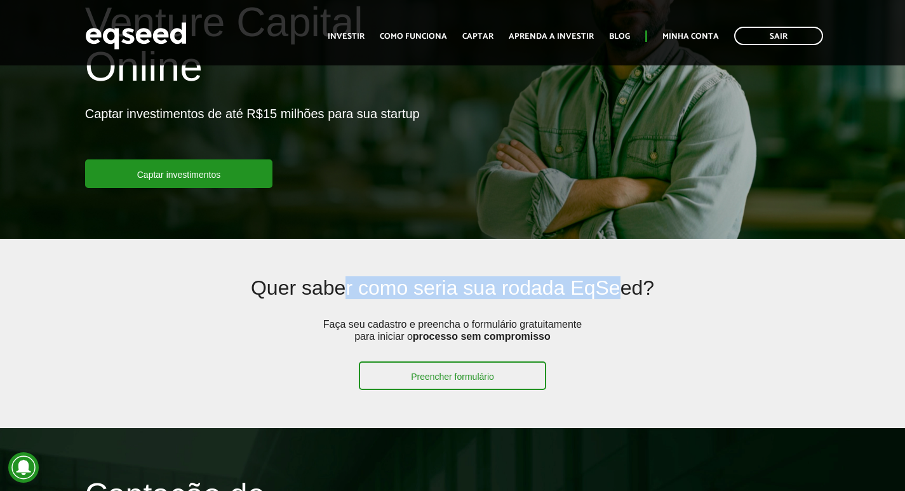
drag, startPoint x: 343, startPoint y: 281, endPoint x: 618, endPoint y: 298, distance: 275.4
click at [618, 298] on h2 "Quer saber como seria sua rodada EqSeed?" at bounding box center [453, 297] width 584 height 41
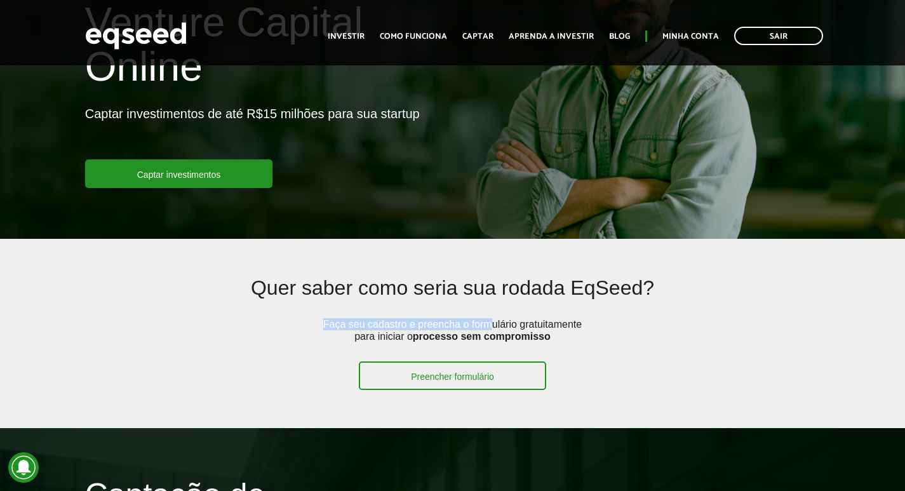
drag, startPoint x: 325, startPoint y: 318, endPoint x: 496, endPoint y: 324, distance: 171.5
click at [496, 324] on p "Faça seu cadastro e preencha o formulário gratuitamente para iniciar o processo…" at bounding box center [452, 339] width 267 height 43
click at [388, 318] on p "Faça seu cadastro e preencha o formulário gratuitamente para iniciar o processo…" at bounding box center [452, 339] width 267 height 43
drag, startPoint x: 375, startPoint y: 328, endPoint x: 392, endPoint y: 327, distance: 17.2
click at [392, 327] on p "Faça seu cadastro e preencha o formulário gratuitamente para iniciar o processo…" at bounding box center [452, 339] width 267 height 43
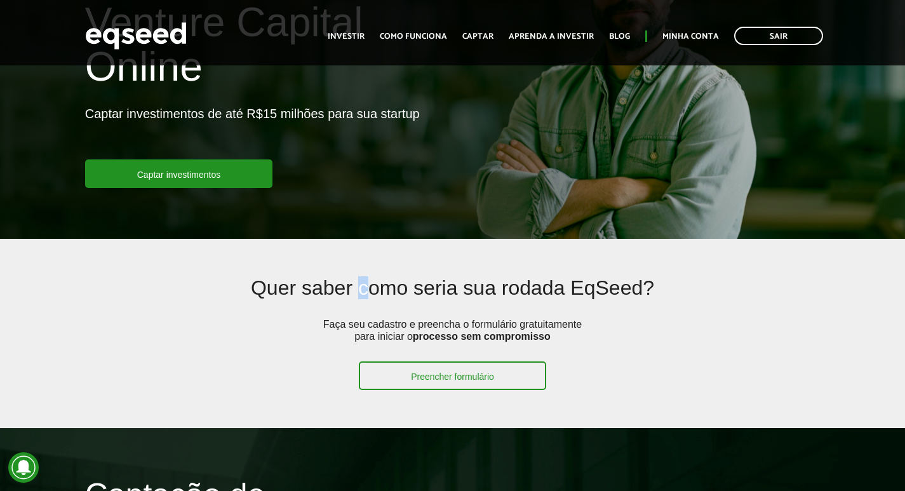
drag, startPoint x: 372, startPoint y: 312, endPoint x: 392, endPoint y: 313, distance: 19.7
click at [390, 312] on h2 "Quer saber como seria sua rodada EqSeed?" at bounding box center [453, 297] width 584 height 41
drag, startPoint x: 123, startPoint y: 111, endPoint x: 336, endPoint y: 128, distance: 214.0
click at [288, 125] on p "Captar investimentos de até R$15 milhões para sua startup" at bounding box center [252, 132] width 335 height 53
click at [341, 116] on p "Captar investimentos de até R$15 milhões para sua startup" at bounding box center [252, 132] width 335 height 53
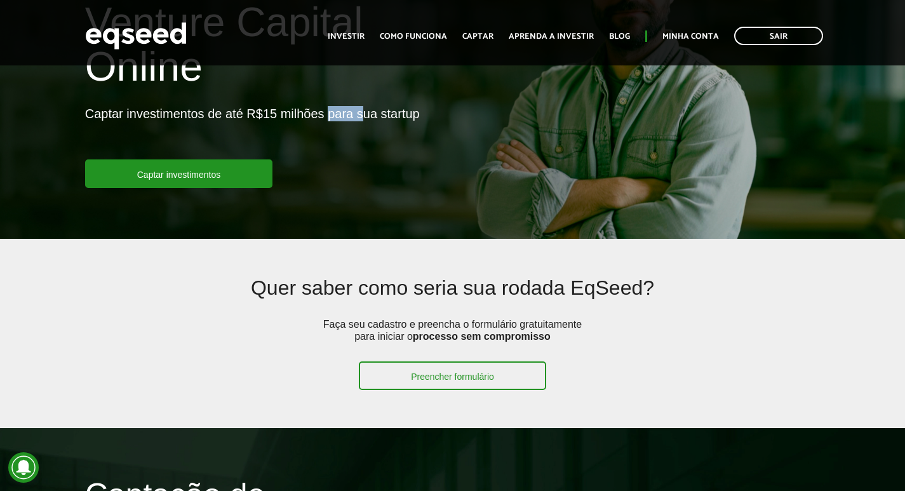
drag, startPoint x: 332, startPoint y: 116, endPoint x: 368, endPoint y: 115, distance: 35.6
click at [362, 115] on p "Captar investimentos de até R$15 milhões para sua startup" at bounding box center [252, 132] width 335 height 53
drag, startPoint x: 415, startPoint y: 115, endPoint x: 331, endPoint y: 115, distance: 83.8
click at [331, 115] on p "Captar investimentos de até R$15 milhões para sua startup" at bounding box center [252, 132] width 335 height 53
click at [350, 39] on link "Investir" at bounding box center [346, 36] width 37 height 8
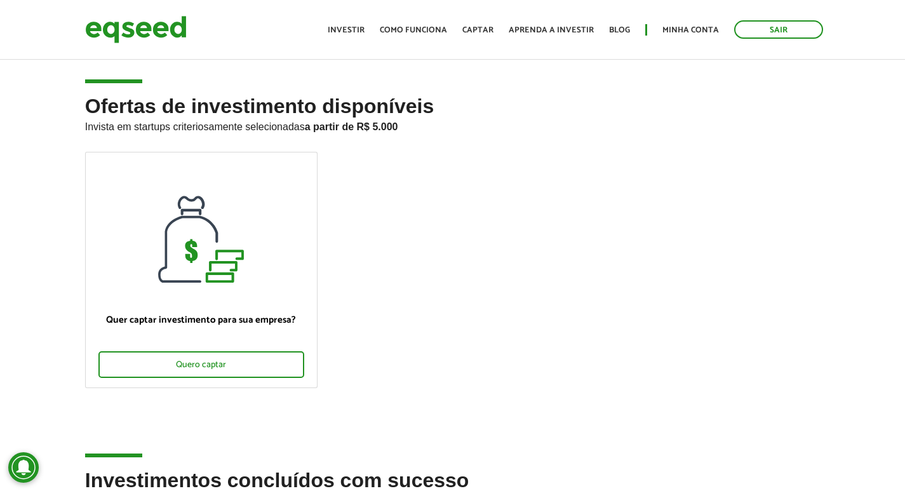
click at [679, 37] on ul "Início Investir Como funciona Captar Aprenda a investir Blog Minha conta Sair" at bounding box center [575, 29] width 508 height 18
click at [677, 26] on link "Minha conta" at bounding box center [690, 30] width 56 height 8
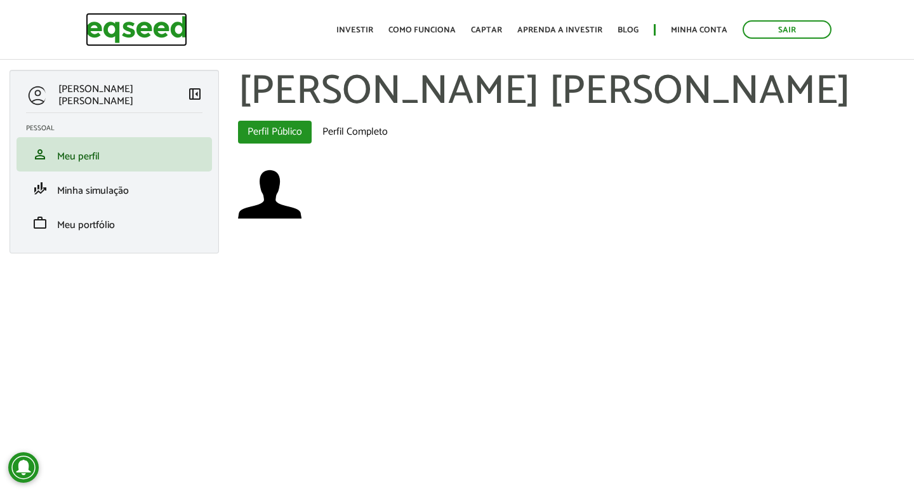
click at [114, 32] on img at bounding box center [137, 30] width 102 height 34
